Goal: Task Accomplishment & Management: Use online tool/utility

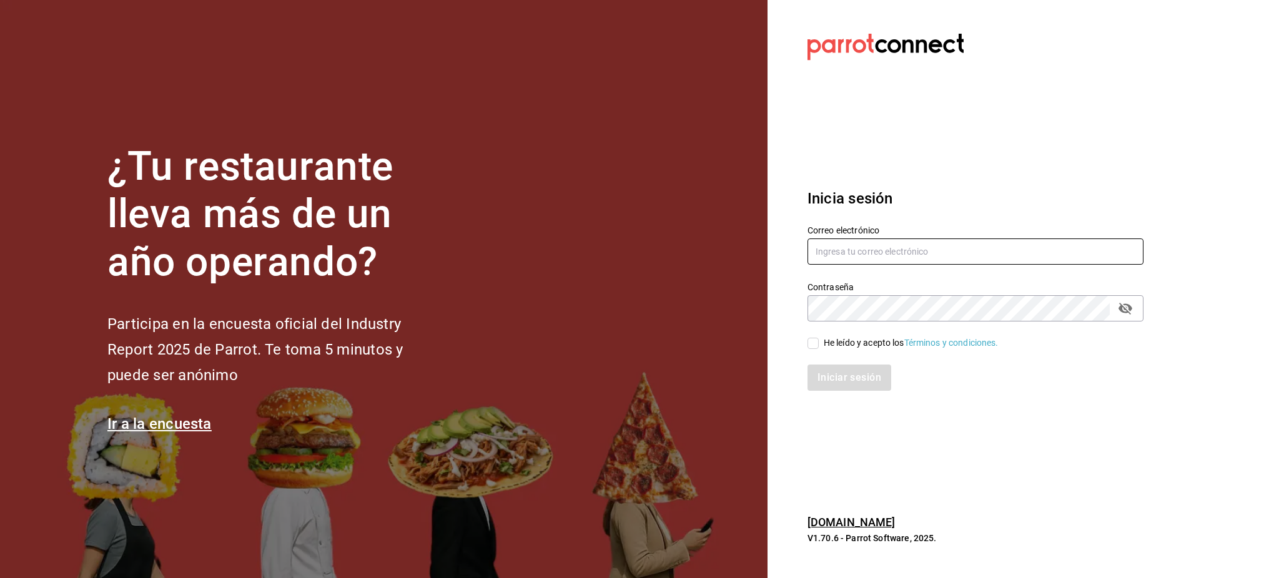
type input "[PERSON_NAME][EMAIL_ADDRESS][PERSON_NAME][DOMAIN_NAME]"
click at [823, 342] on span "He leído y acepto los Términos y condiciones." at bounding box center [909, 343] width 180 height 13
click at [819, 342] on input "He leído y acepto los Términos y condiciones." at bounding box center [813, 343] width 11 height 11
checkbox input "true"
click at [838, 397] on div "Inicia sesión Correo electrónico luis.sanchez@grupocosteno.com Contraseña Contr…" at bounding box center [976, 289] width 336 height 234
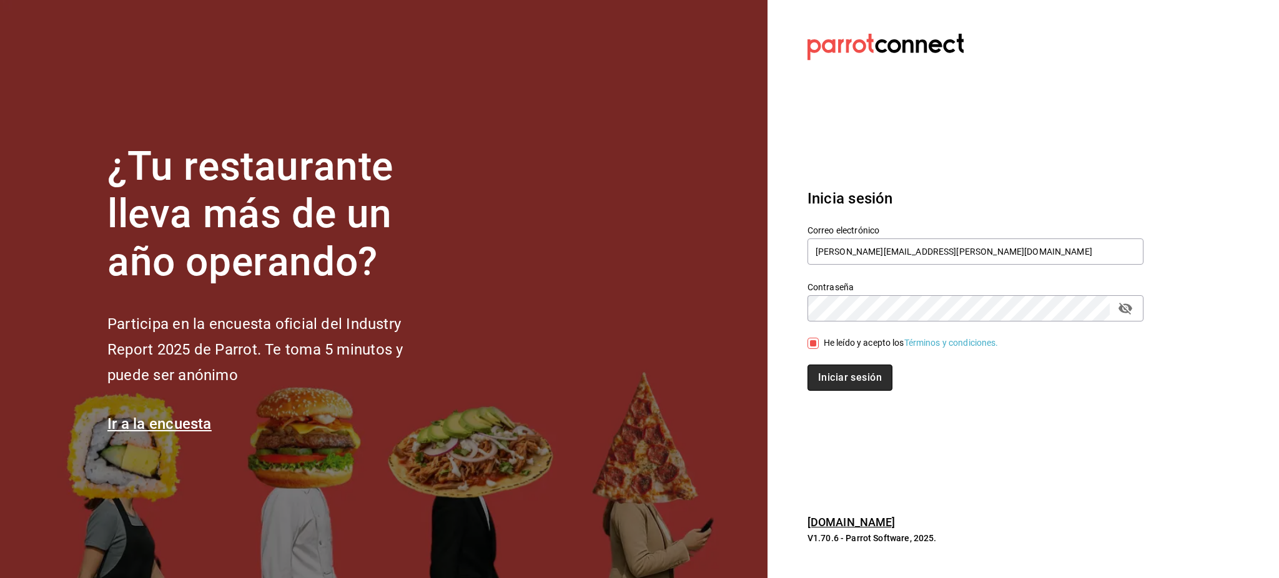
click at [839, 375] on button "Iniciar sesión" at bounding box center [850, 378] width 85 height 26
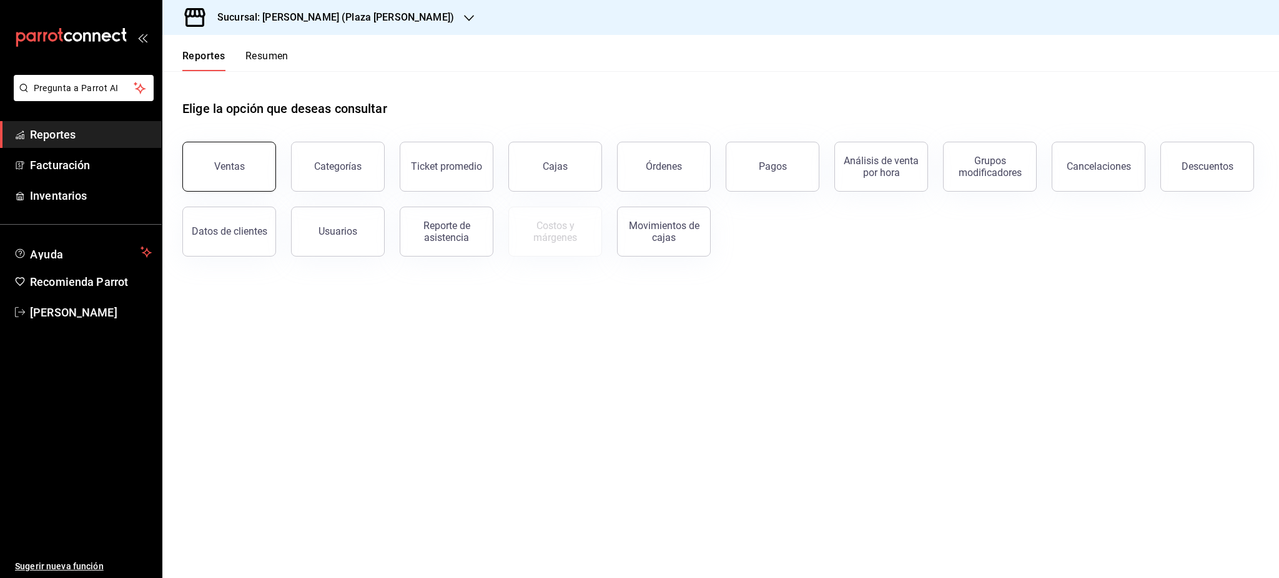
click at [260, 181] on button "Ventas" at bounding box center [229, 167] width 94 height 50
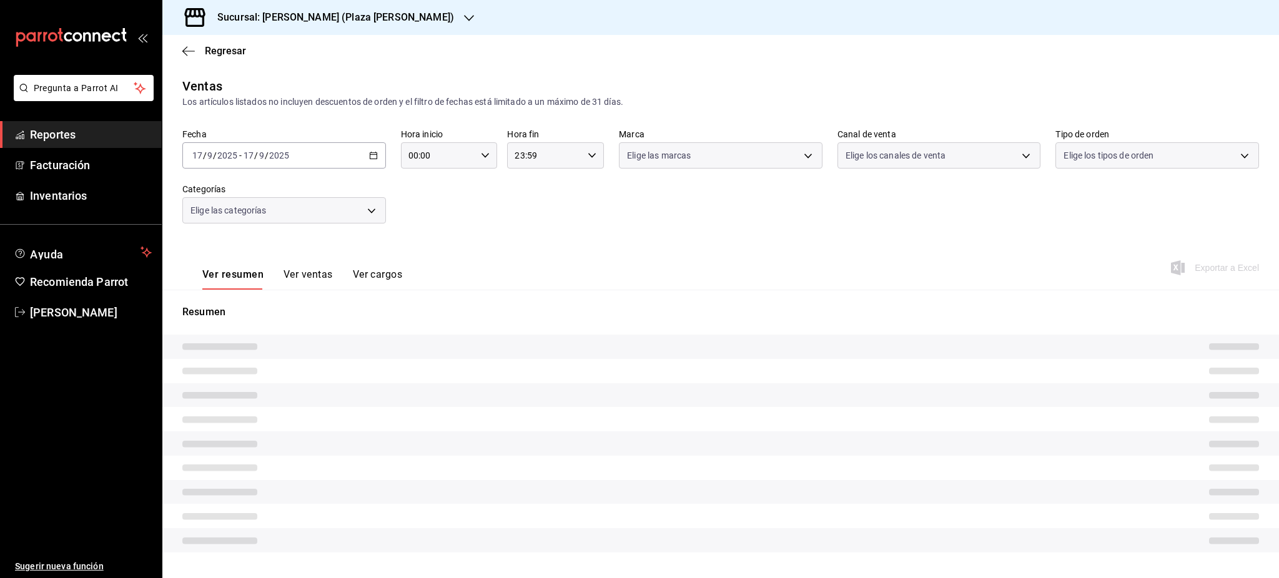
click at [374, 33] on div "Sucursal: [PERSON_NAME] (Plaza [PERSON_NAME])" at bounding box center [325, 17] width 307 height 35
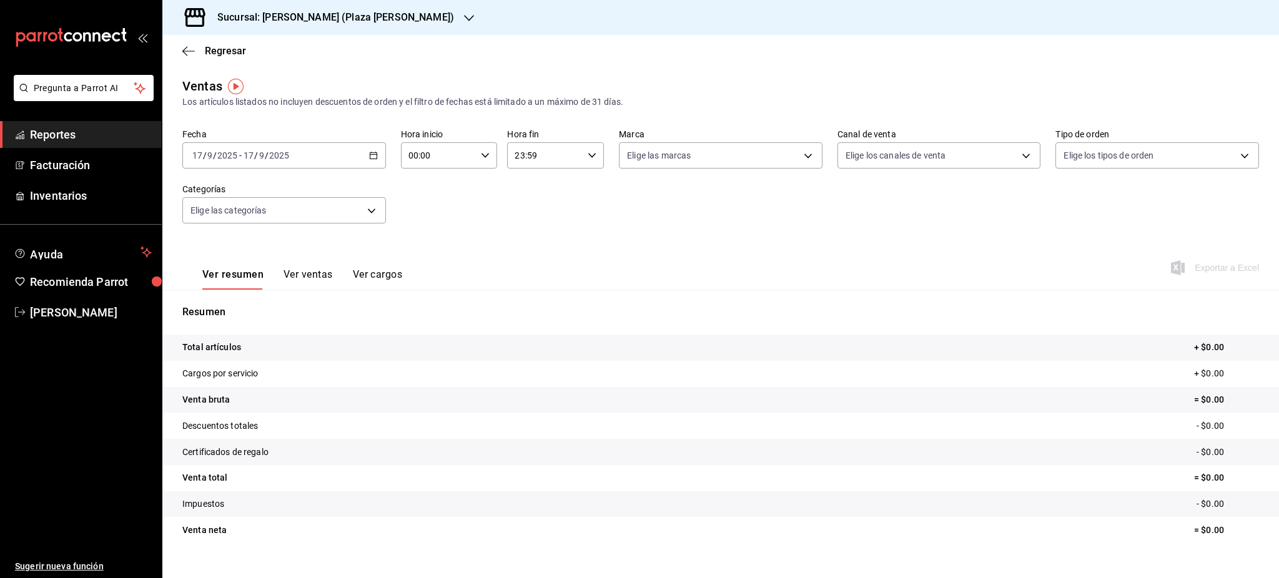
click at [330, 17] on h3 "Sucursal: [PERSON_NAME] (Plaza [PERSON_NAME])" at bounding box center [330, 17] width 247 height 15
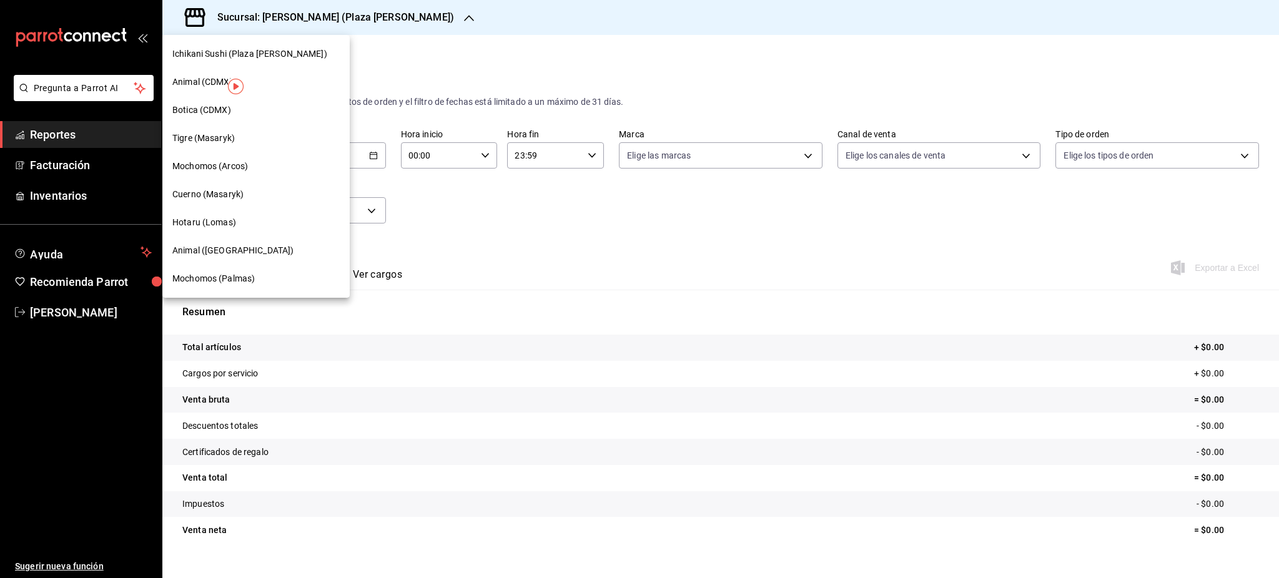
click at [271, 174] on div "Mochomos (Arcos)" at bounding box center [255, 166] width 187 height 28
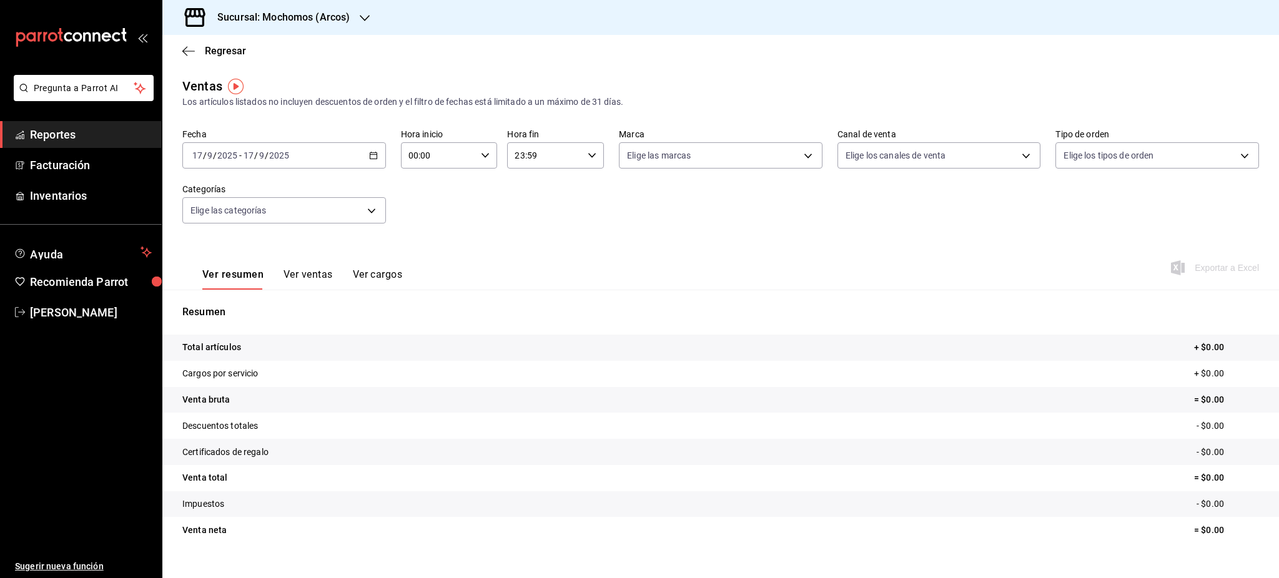
click at [370, 157] on \(Stroke\) "button" at bounding box center [373, 155] width 7 height 7
click at [254, 297] on li "Rango de fechas" at bounding box center [241, 306] width 117 height 28
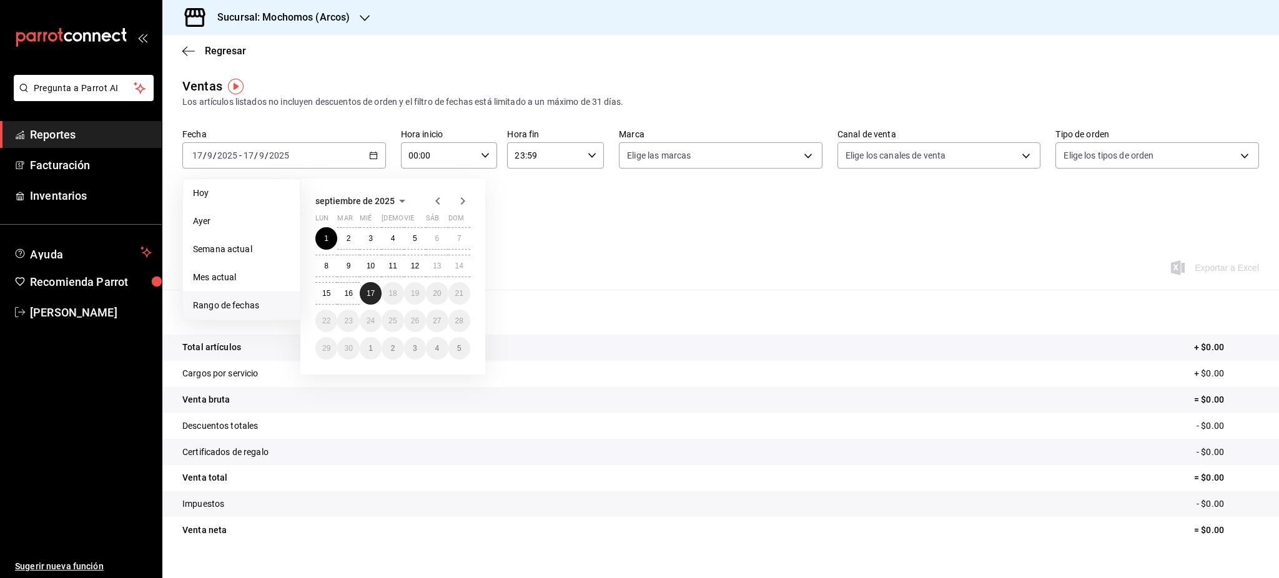
click at [370, 295] on abbr "17" at bounding box center [371, 293] width 8 height 9
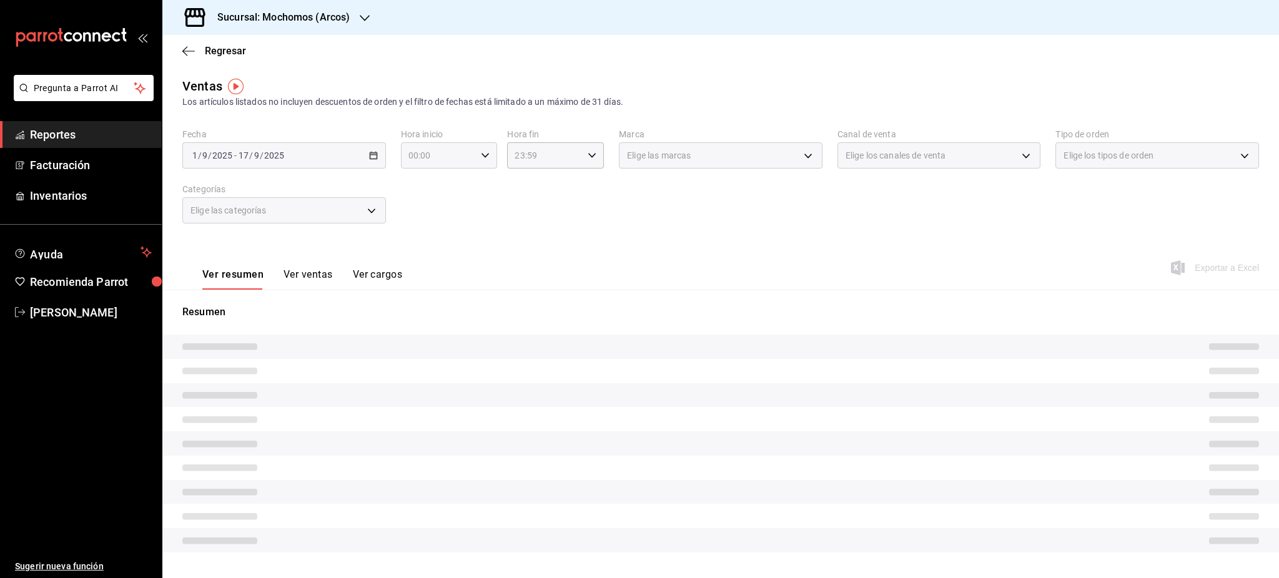
click at [485, 154] on \(Stroke\) "button" at bounding box center [485, 155] width 7 height 4
click at [425, 247] on button "05" at bounding box center [421, 254] width 43 height 25
type input "05:00"
click at [523, 218] on div at bounding box center [639, 289] width 1279 height 578
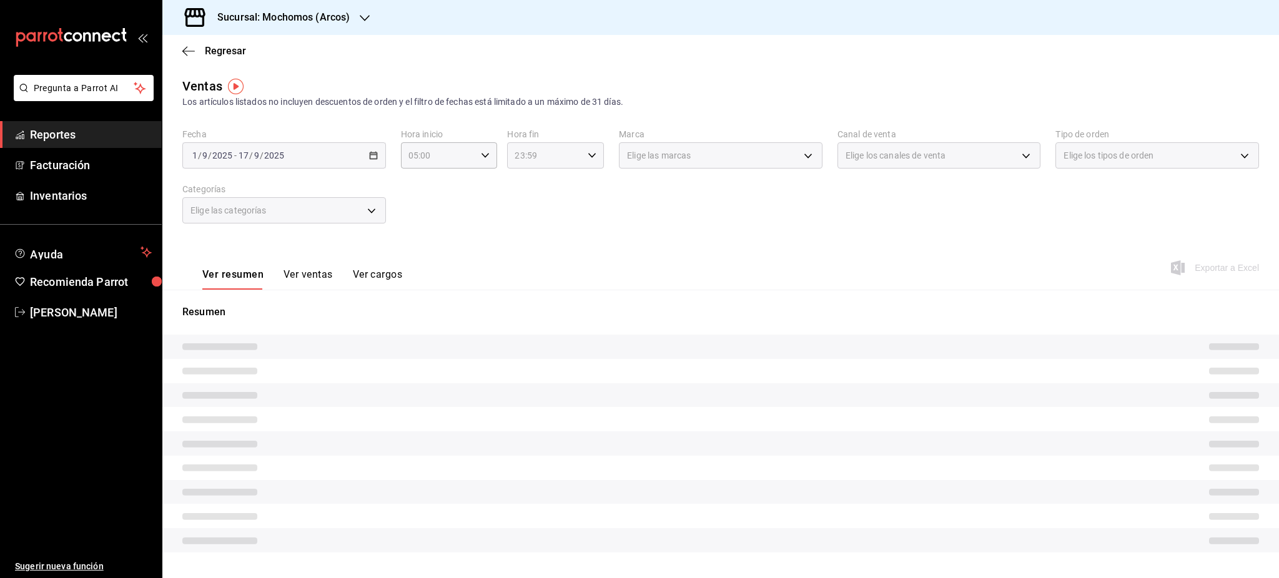
click at [593, 159] on div "23:59 Hora fin" at bounding box center [555, 155] width 97 height 26
click at [528, 220] on span "05" at bounding box center [527, 217] width 28 height 10
click at [575, 191] on span "00" at bounding box center [576, 187] width 28 height 10
type input "05:00"
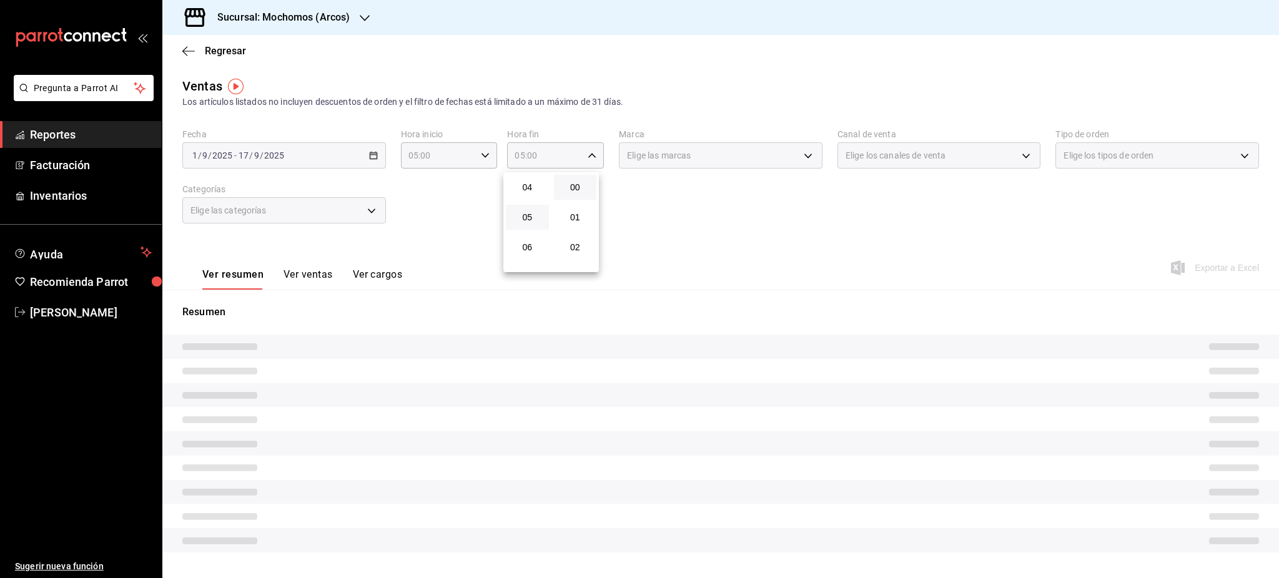
click at [731, 235] on div at bounding box center [639, 289] width 1279 height 578
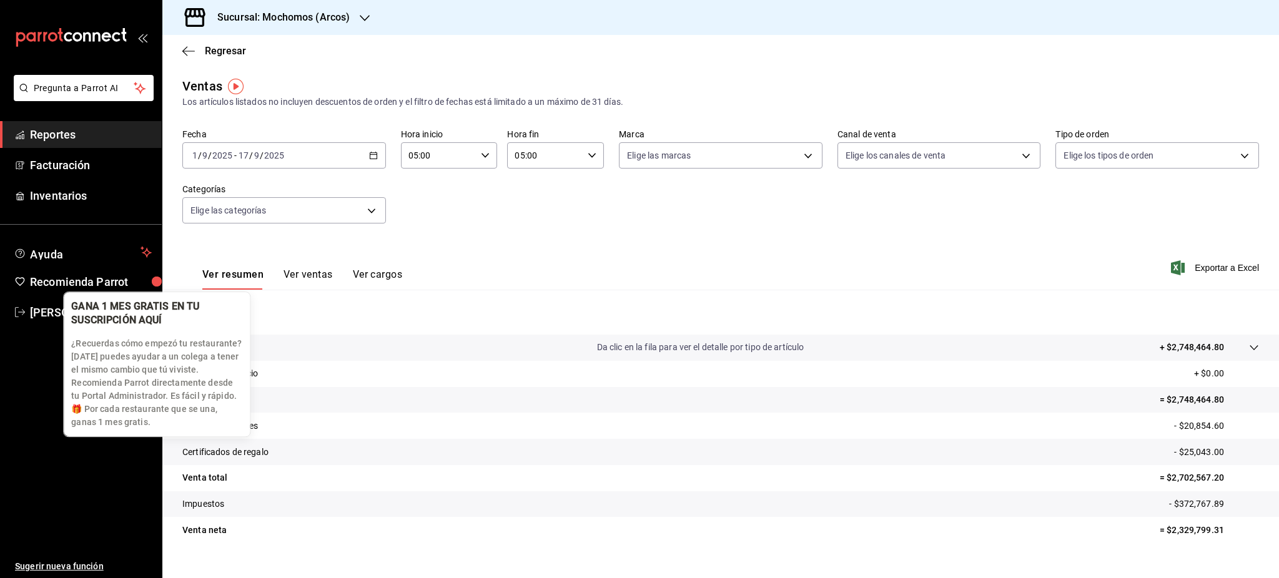
click at [103, 314] on div "GANA 1 MES GRATIS EN TU SUSCRIPCIÓN AQUÍ" at bounding box center [146, 313] width 151 height 27
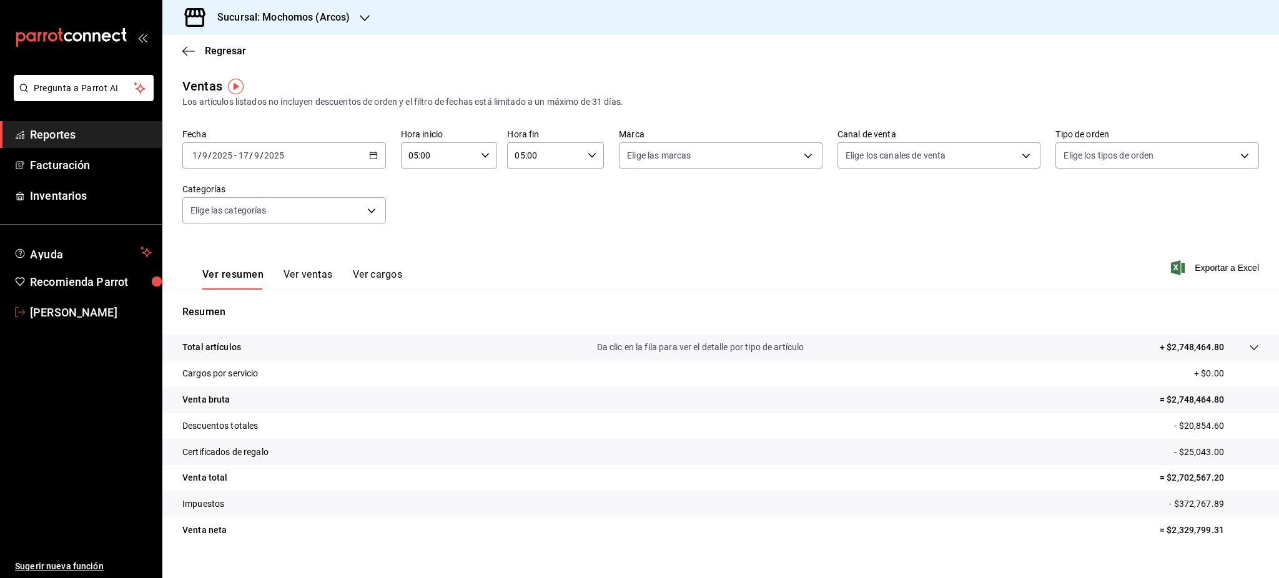
drag, startPoint x: 41, startPoint y: 314, endPoint x: 52, endPoint y: 316, distance: 10.8
click at [41, 314] on span "[PERSON_NAME]" at bounding box center [91, 312] width 122 height 17
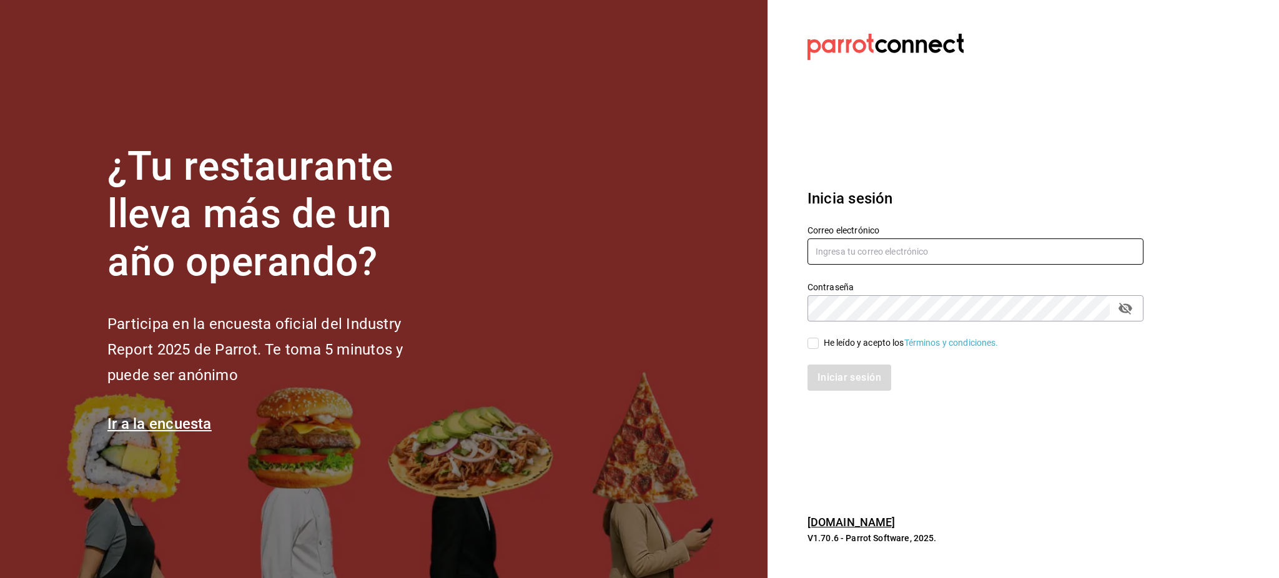
type input "[PERSON_NAME][EMAIL_ADDRESS][PERSON_NAME][DOMAIN_NAME]"
